Goal: Task Accomplishment & Management: Manage account settings

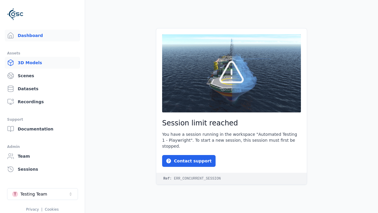
click at [42, 63] on link "3D Models" at bounding box center [42, 63] width 75 height 12
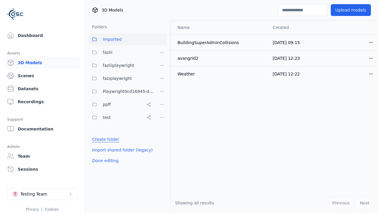
click at [106, 139] on link "Create folder" at bounding box center [105, 139] width 27 height 6
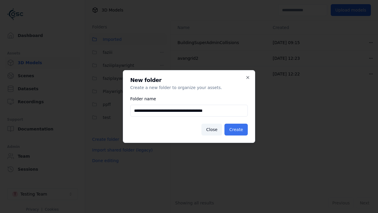
type input "**********"
click at [236, 130] on button "Create" at bounding box center [236, 130] width 23 height 12
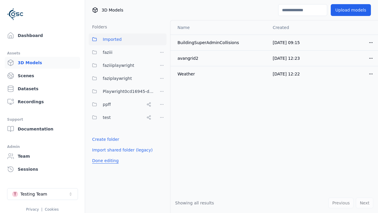
click at [105, 166] on button "Done editing" at bounding box center [106, 160] width 34 height 11
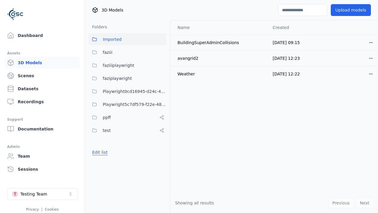
click at [100, 152] on button "Edit list" at bounding box center [100, 152] width 22 height 11
click at [162, 104] on html "Dashboard Assets 3D Models Scenes Datasets Recordings Support Documentation Adm…" at bounding box center [189, 106] width 378 height 213
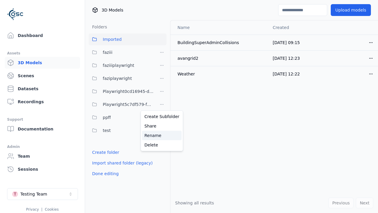
click at [162, 135] on div "Rename" at bounding box center [162, 135] width 40 height 9
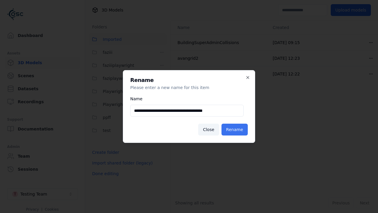
click at [187, 111] on input "**********" at bounding box center [187, 111] width 114 height 12
type input "**********"
click at [235, 130] on button "Rename" at bounding box center [235, 130] width 26 height 12
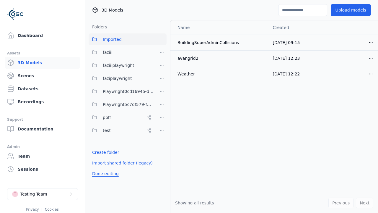
click at [105, 174] on button "Done editing" at bounding box center [106, 173] width 34 height 11
click at [100, 168] on button "Done editing" at bounding box center [106, 173] width 34 height 11
click at [162, 104] on html "Dashboard Assets 3D Models Scenes Datasets Recordings Support Documentation Adm…" at bounding box center [189, 106] width 378 height 213
click at [162, 145] on div "Delete" at bounding box center [162, 144] width 40 height 9
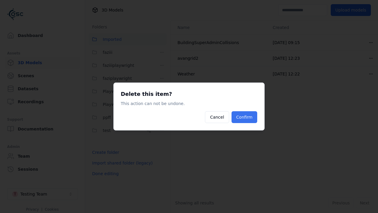
click at [245, 117] on button "Confirm" at bounding box center [245, 117] width 26 height 12
